Goal: Find specific page/section: Find specific page/section

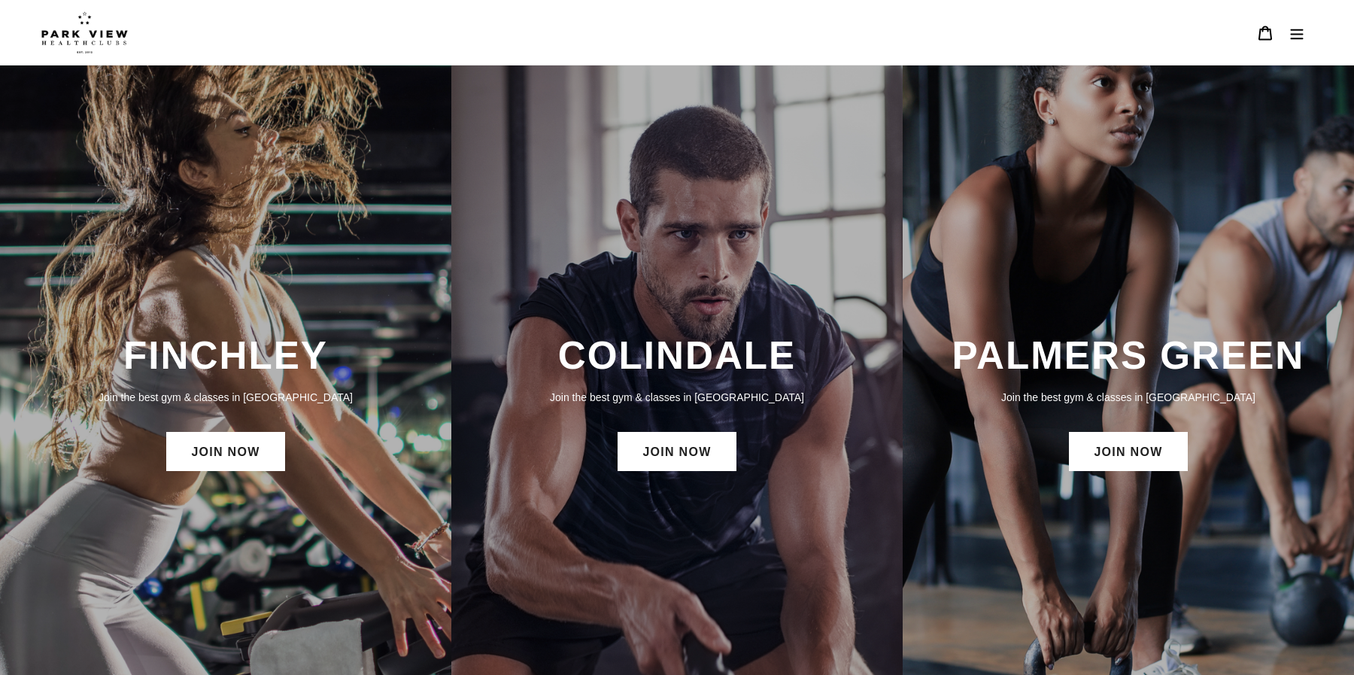
click at [1297, 28] on icon "Menu" at bounding box center [1296, 33] width 15 height 15
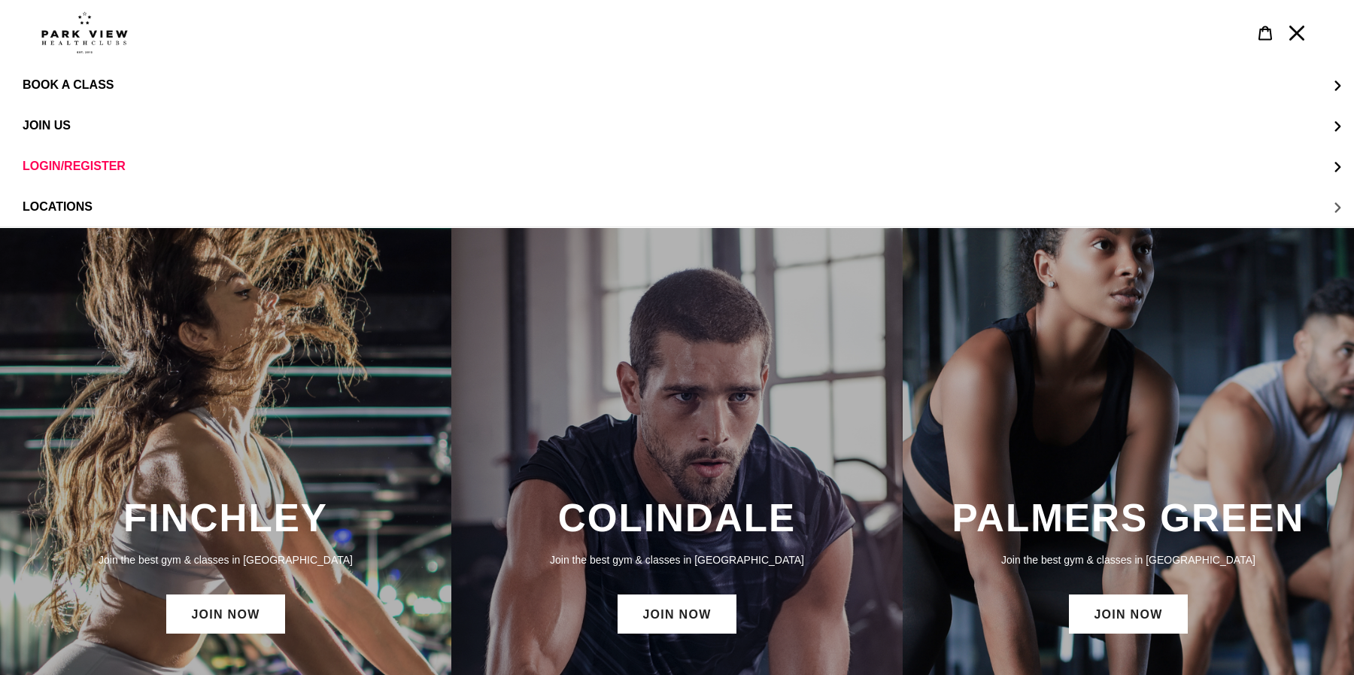
click at [63, 208] on span "LOCATIONS" at bounding box center [58, 207] width 70 height 14
click at [78, 112] on link "Colindale" at bounding box center [677, 125] width 1354 height 41
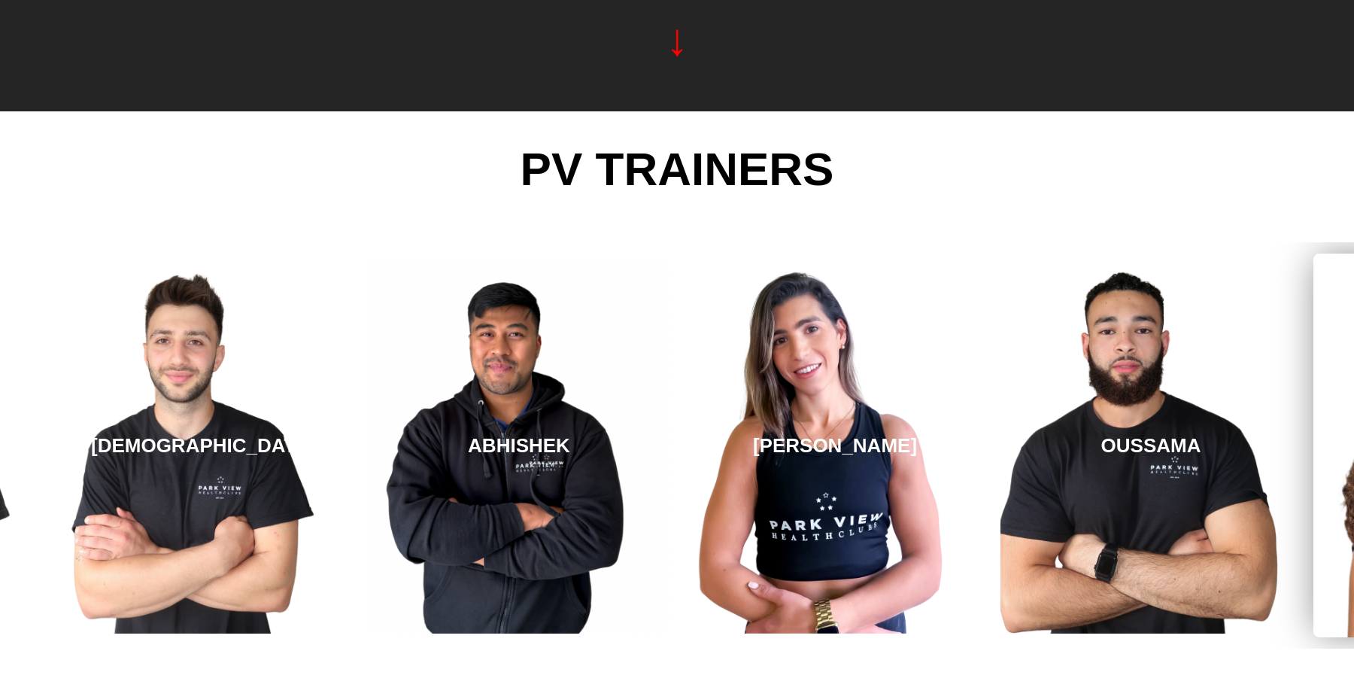
scroll to position [2632, 0]
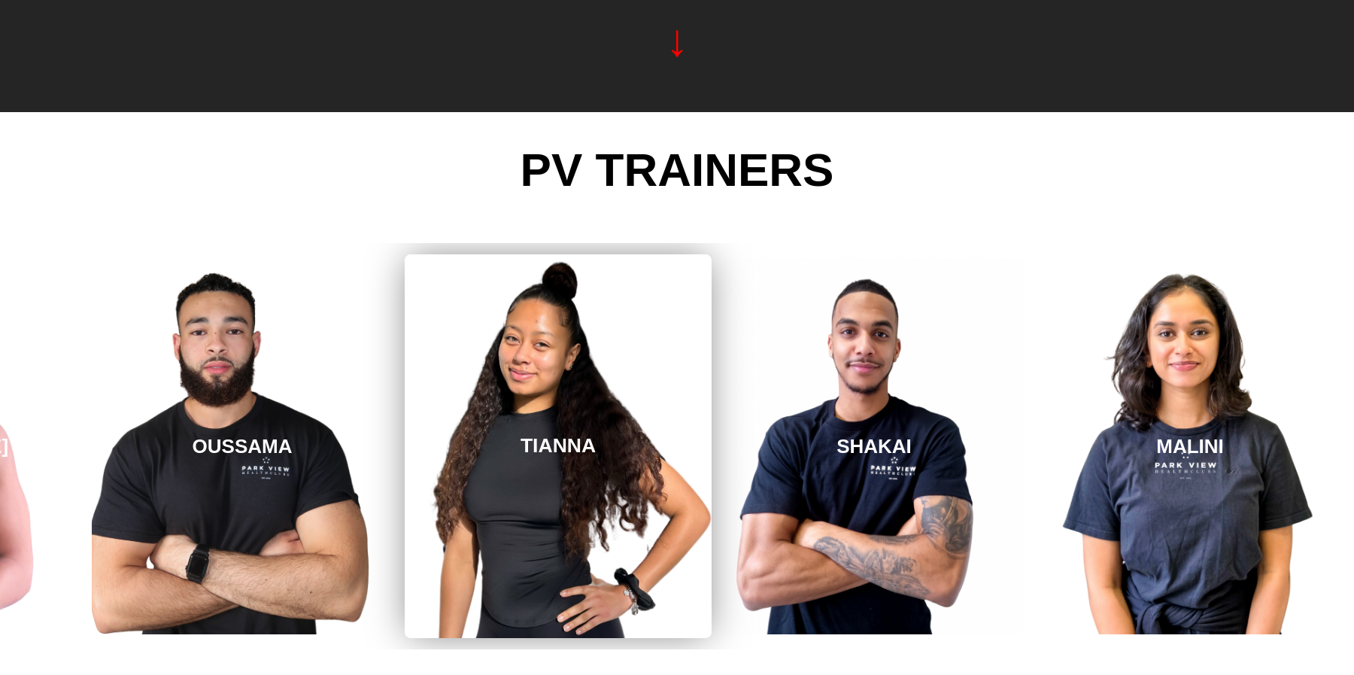
drag, startPoint x: 1309, startPoint y: 429, endPoint x: 160, endPoint y: 416, distance: 1149.3
click at [405, 416] on link "TIANNA" at bounding box center [558, 446] width 307 height 384
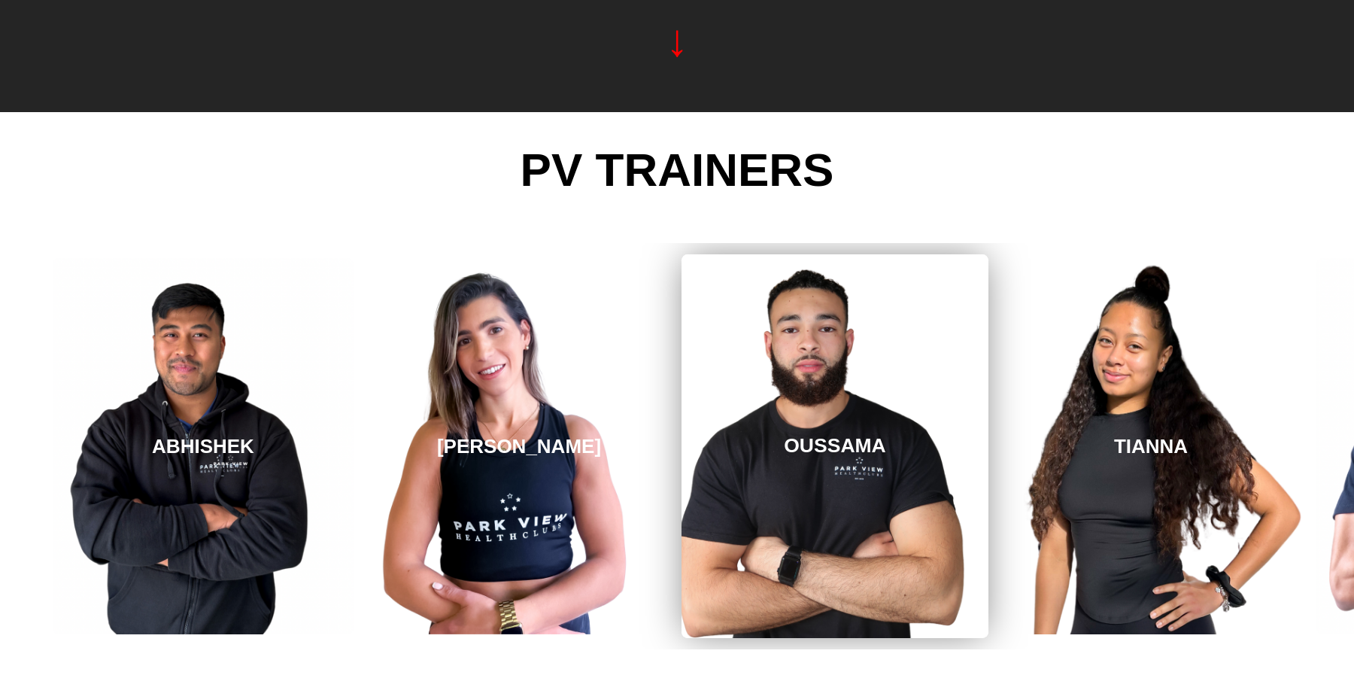
scroll to position [2634, 0]
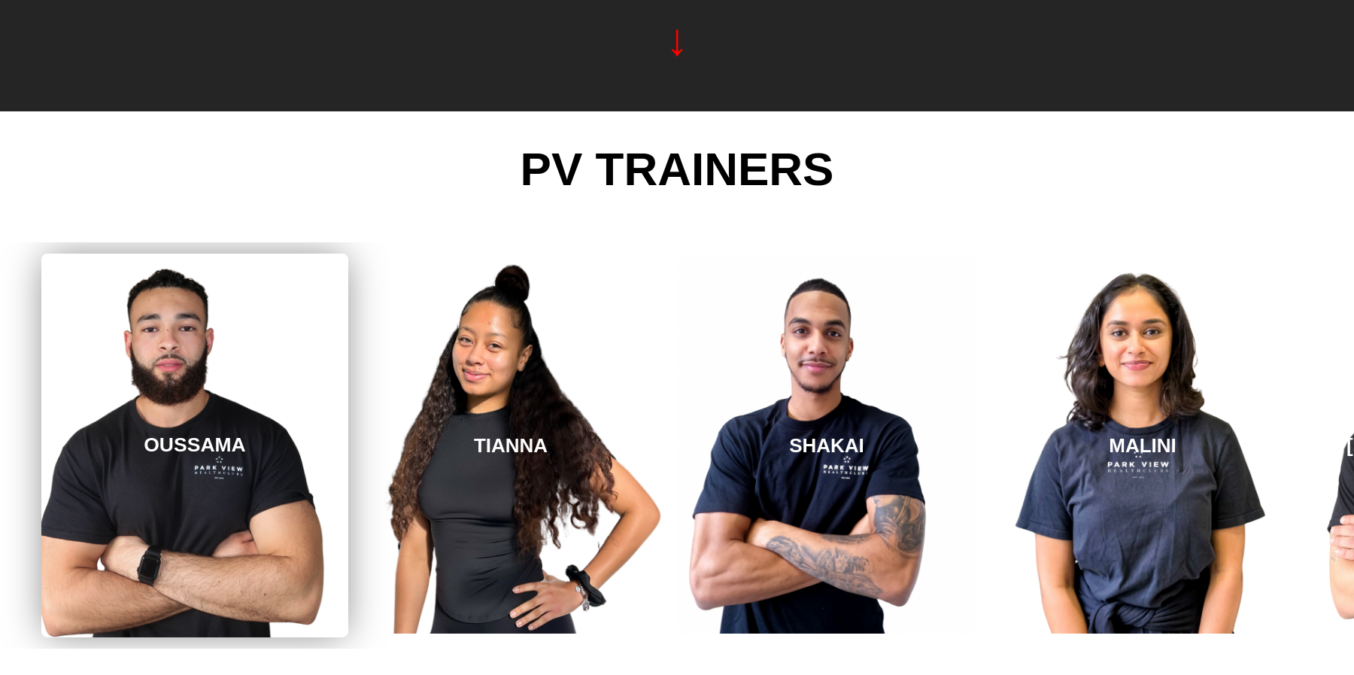
drag, startPoint x: 986, startPoint y: 431, endPoint x: 176, endPoint y: 425, distance: 810.0
click at [353, 430] on div "TIANNA" at bounding box center [511, 445] width 316 height 406
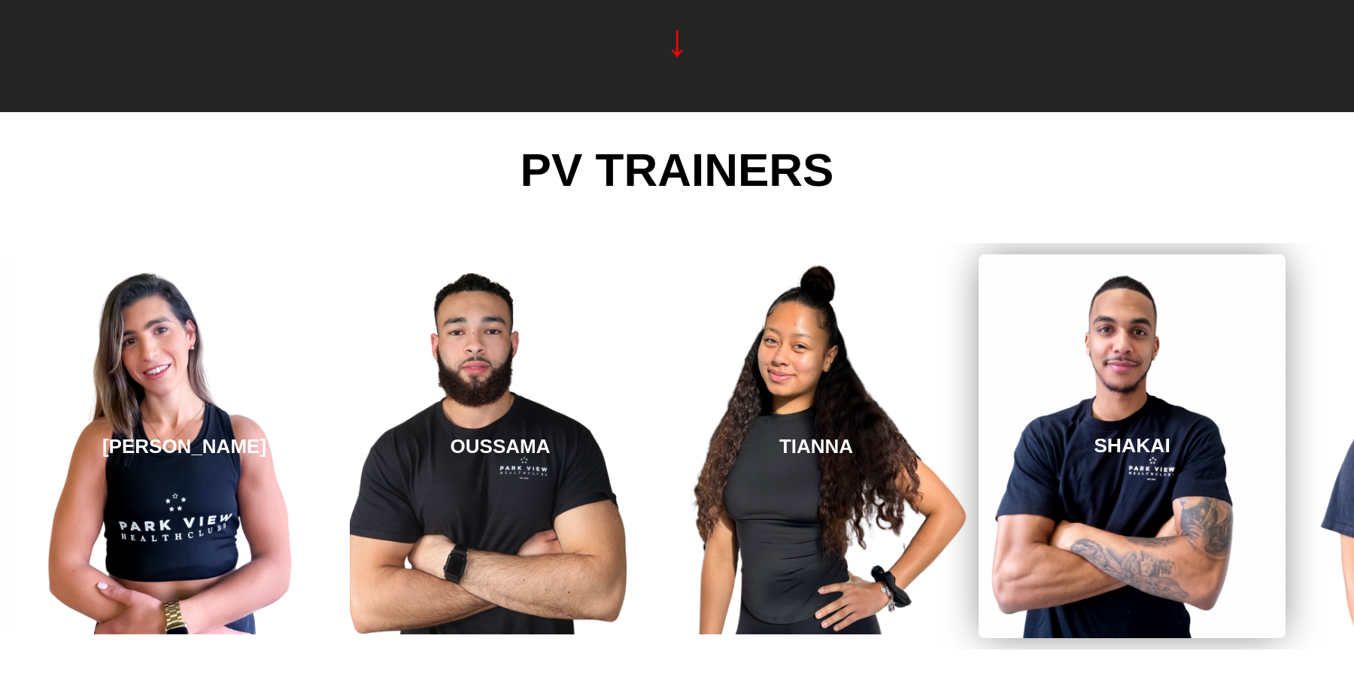
scroll to position [2635, 0]
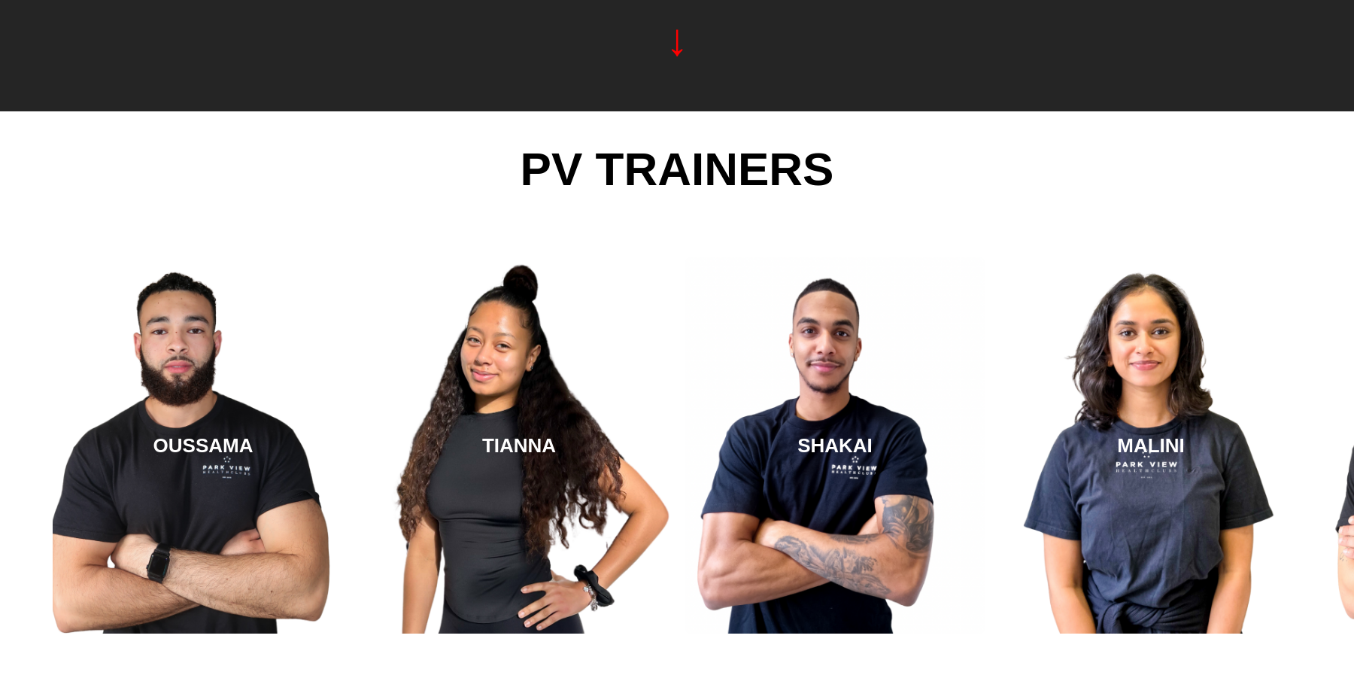
drag, startPoint x: 1188, startPoint y: 396, endPoint x: -150, endPoint y: 434, distance: 1338.5
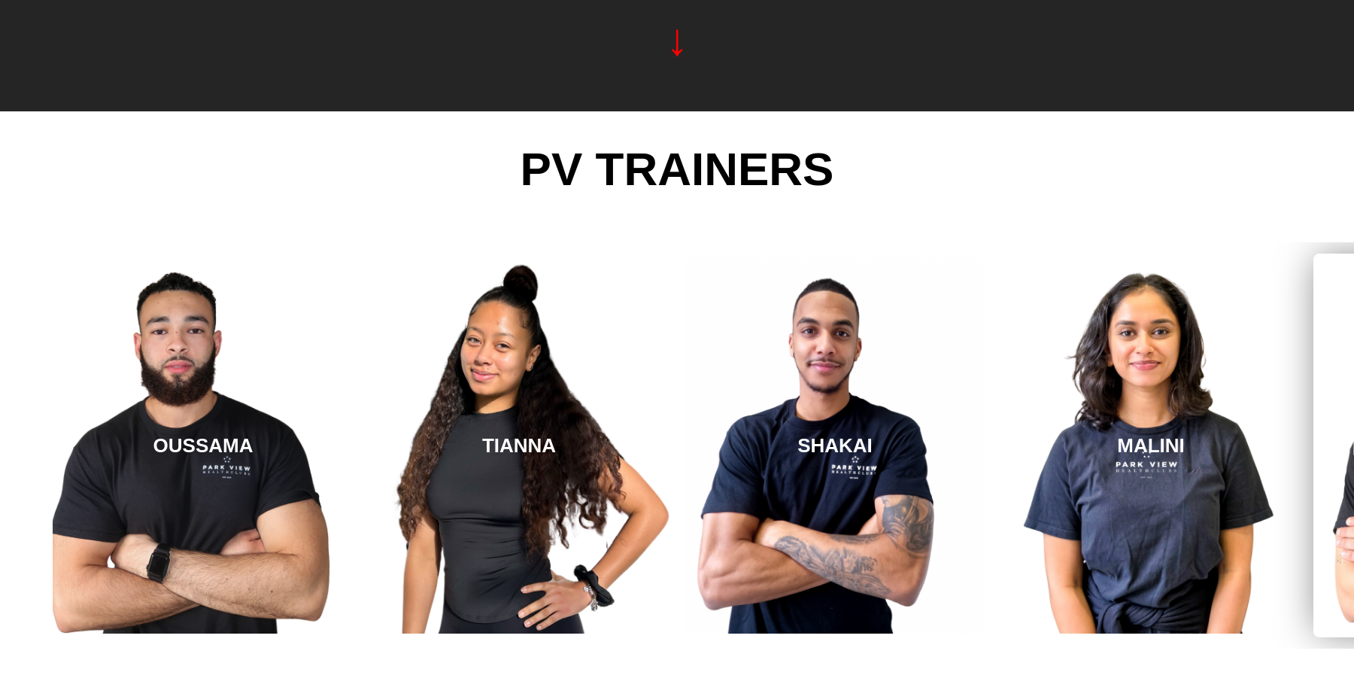
scroll to position [2635, 0]
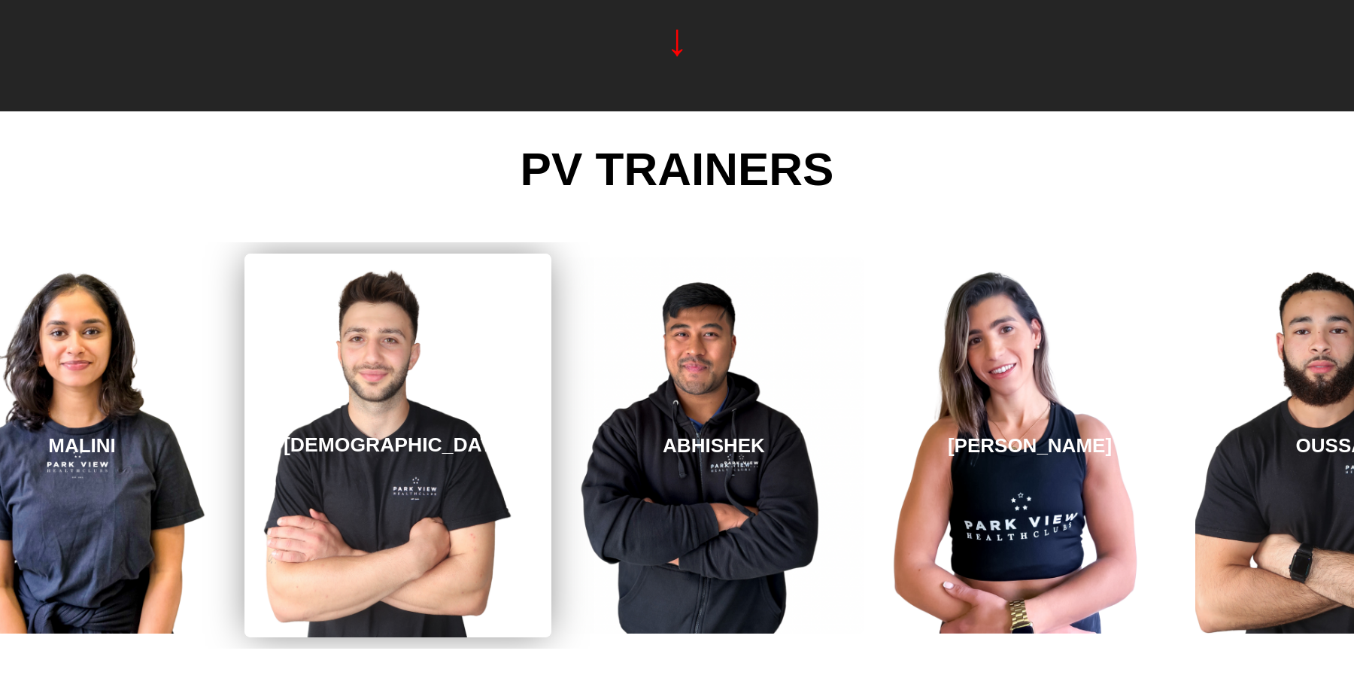
drag, startPoint x: 1321, startPoint y: 431, endPoint x: 253, endPoint y: 446, distance: 1068.8
click at [253, 446] on link "[DEMOGRAPHIC_DATA]" at bounding box center [397, 445] width 307 height 384
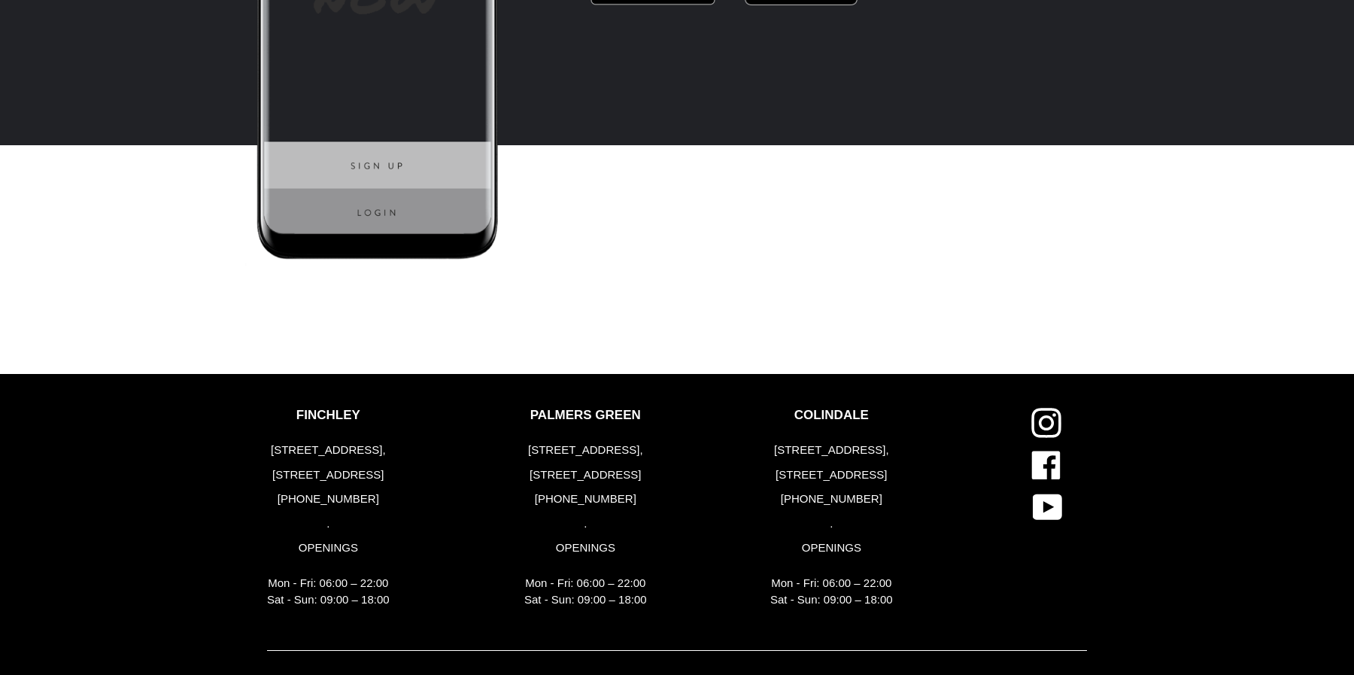
scroll to position [4064, 0]
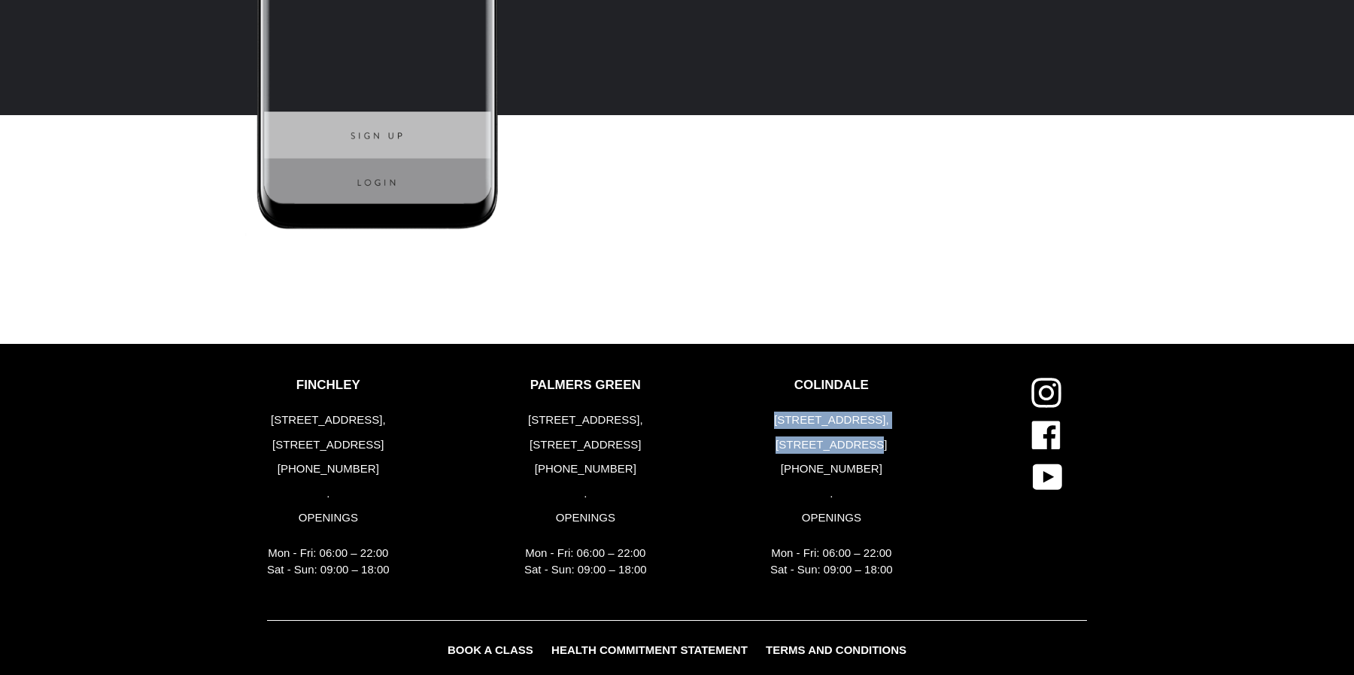
drag, startPoint x: 785, startPoint y: 416, endPoint x: 889, endPoint y: 447, distance: 108.3
click at [889, 447] on div "[STREET_ADDRESS] [PHONE_NUMBER] . OPENINGS Mon - Fri: 06:00 – 22:00 Sat - Sun: …" at bounding box center [831, 494] width 123 height 167
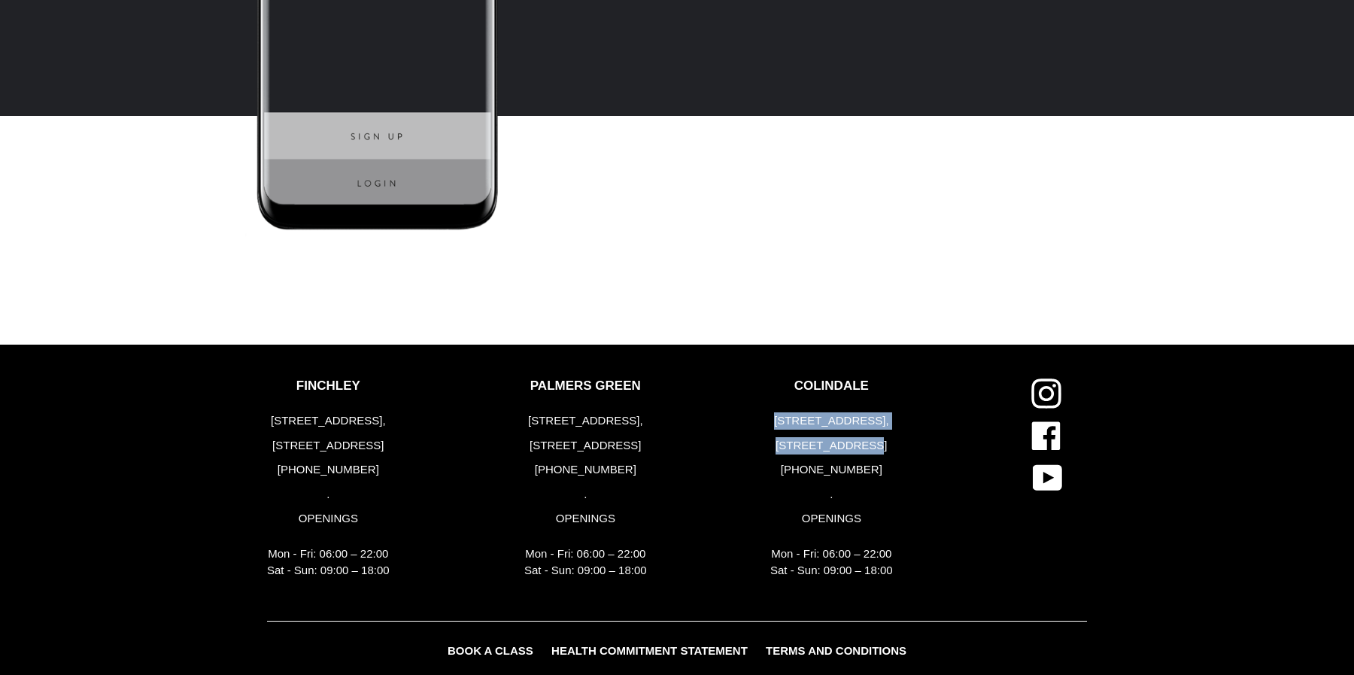
scroll to position [4065, 0]
